Goal: Navigation & Orientation: Find specific page/section

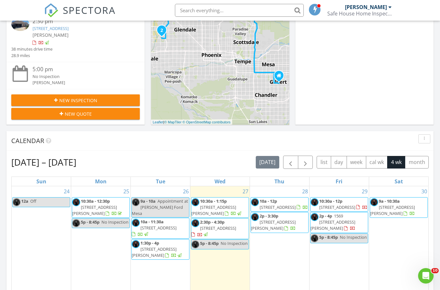
scroll to position [92, 0]
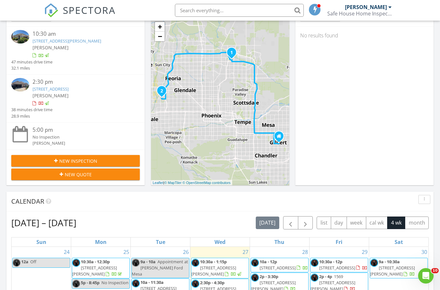
click at [58, 89] on link "10465 W Windsor Blvd, Glendale, AZ 85307" at bounding box center [51, 89] width 36 height 6
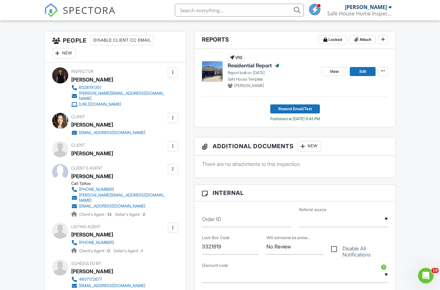
scroll to position [158, 0]
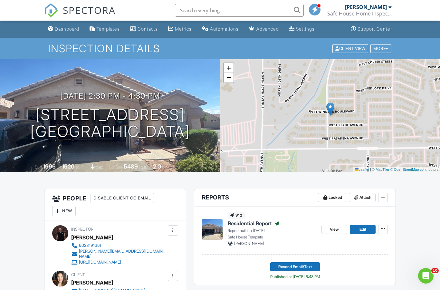
click at [67, 30] on div "Dashboard" at bounding box center [67, 28] width 24 height 5
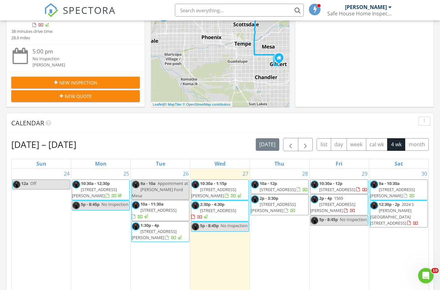
scroll to position [170, 0]
click at [109, 190] on span "4039 W Glenn Dr, Phoenix 85051" at bounding box center [94, 192] width 45 height 12
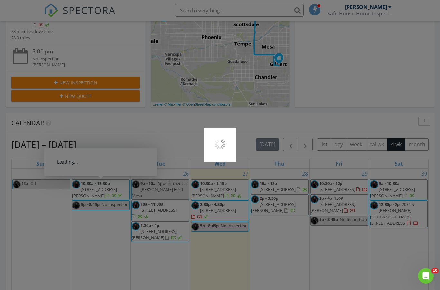
scroll to position [196, 0]
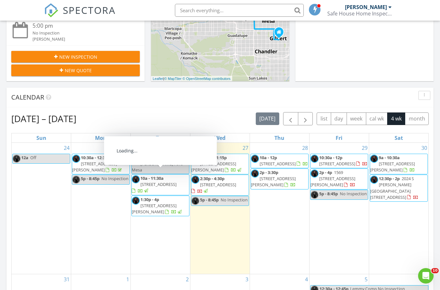
click at [176, 181] on span "2267 E 12th Ave, Apache Junction 85119" at bounding box center [158, 184] width 36 height 6
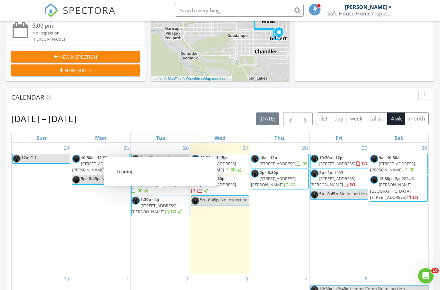
click at [175, 202] on span "37112 W Prado St, Maricopa 85138" at bounding box center [154, 208] width 45 height 12
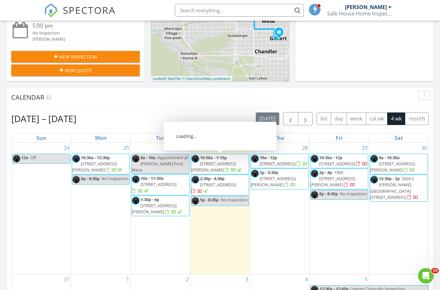
click at [236, 161] on span "4357 E Angela Dr, Phoenix 85032" at bounding box center [213, 167] width 45 height 12
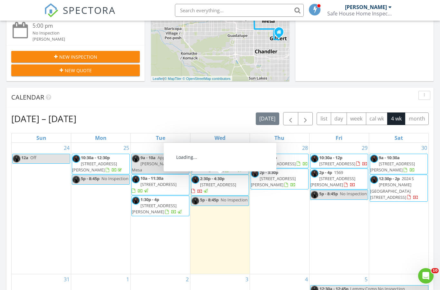
click at [232, 185] on span "10465 W Windsor Blvd, Glendale 85307" at bounding box center [218, 185] width 36 height 6
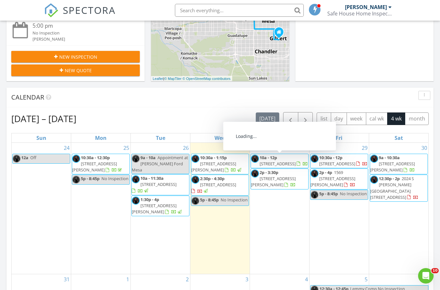
click at [291, 161] on span "17659 W Gambit Trail, Surprise 85387" at bounding box center [277, 164] width 36 height 6
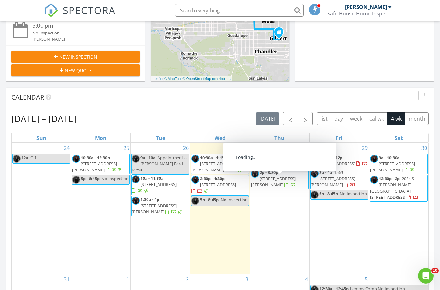
click at [288, 182] on span "3140 W Alvarado Rd, Phoenix 85009" at bounding box center [273, 181] width 45 height 12
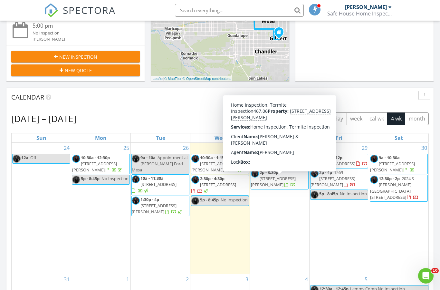
scroll to position [202, 0]
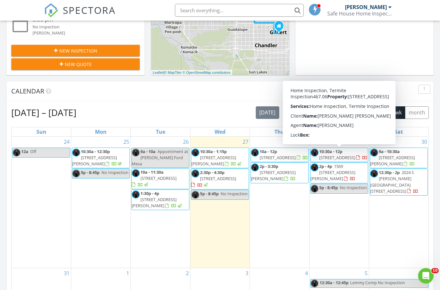
click at [349, 155] on span "10885 W Santa Fe Dr, Sun City 85351" at bounding box center [337, 157] width 36 height 6
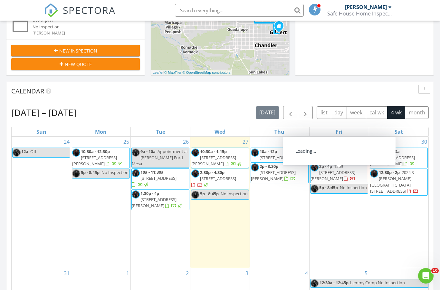
click at [335, 172] on span "1569 E Prescott St, Gilbert 85298" at bounding box center [332, 172] width 45 height 18
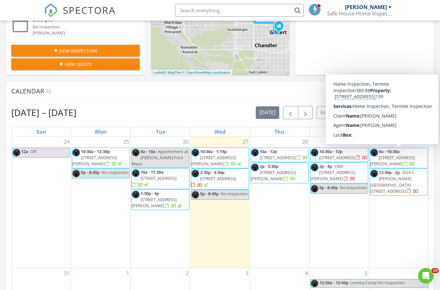
click at [406, 156] on span "1633 E Lakeside Dr 139, Gilbert 85234" at bounding box center [392, 160] width 45 height 12
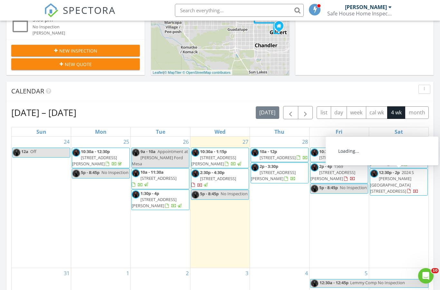
click at [403, 178] on span "2024 S Baldwin 93, Mesa 85209" at bounding box center [392, 181] width 44 height 24
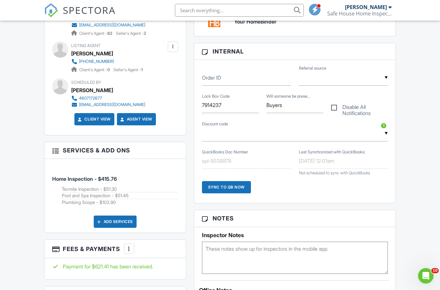
scroll to position [304, 0]
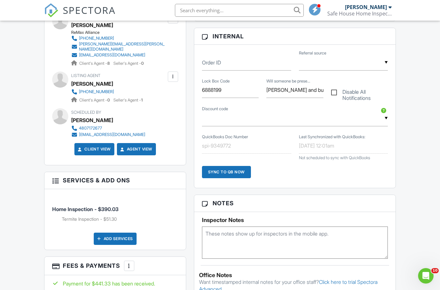
scroll to position [313, 0]
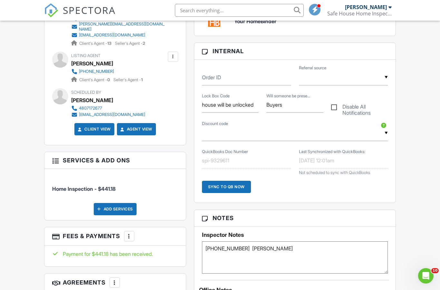
scroll to position [293, 0]
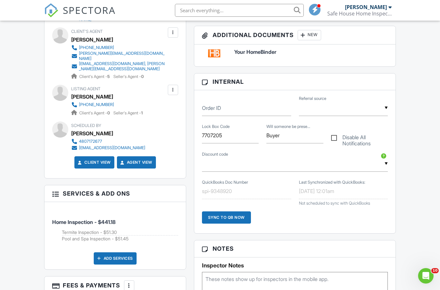
scroll to position [255, 0]
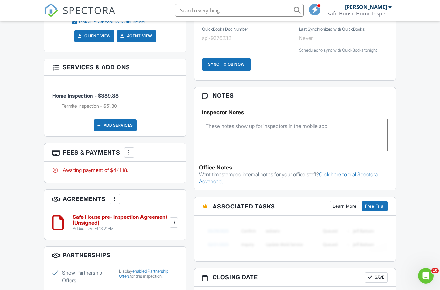
scroll to position [387, 0]
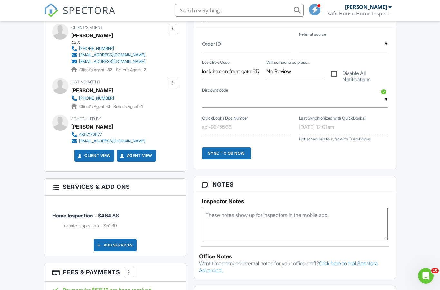
scroll to position [302, 0]
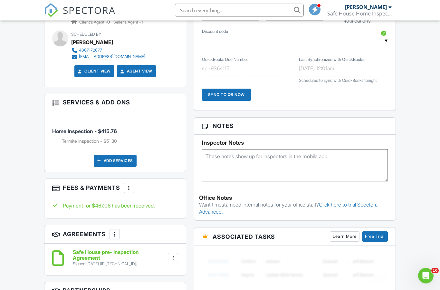
scroll to position [344, 0]
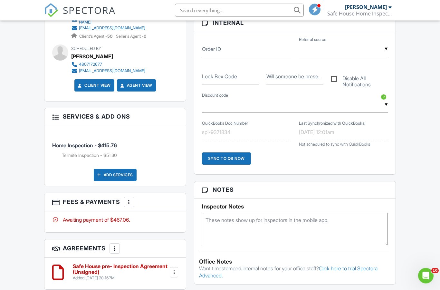
scroll to position [316, 0]
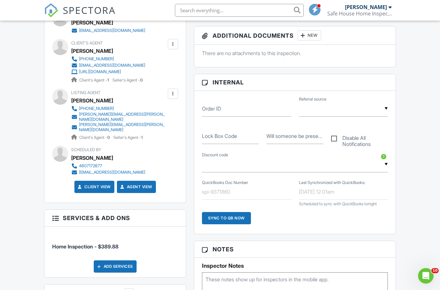
scroll to position [309, 0]
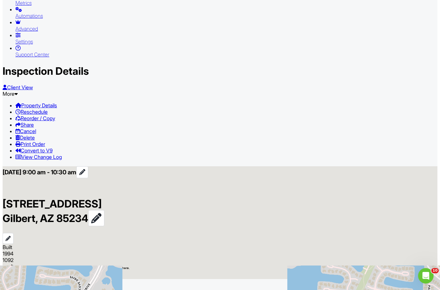
scroll to position [273, 0]
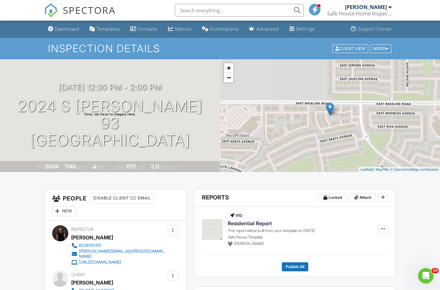
click at [65, 28] on div "Dashboard" at bounding box center [67, 28] width 24 height 5
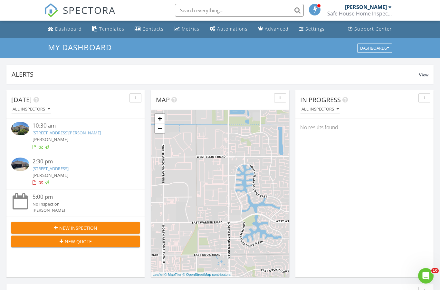
scroll to position [586, 440]
